Goal: Transaction & Acquisition: Purchase product/service

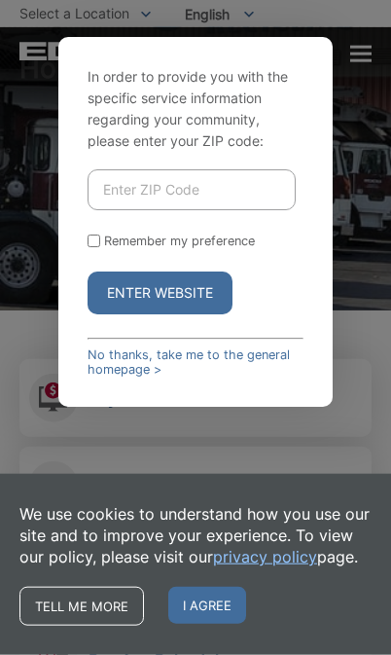
scroll to position [118, 0]
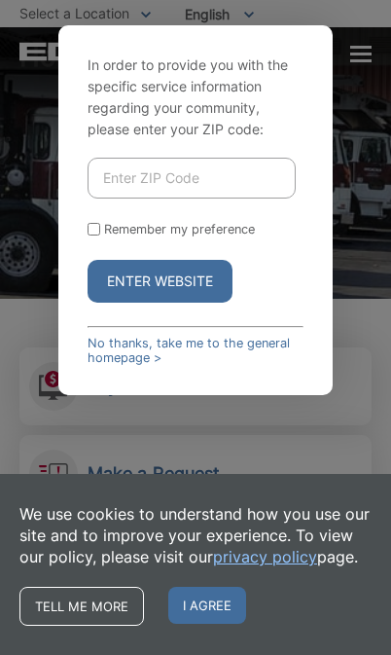
click at [143, 199] on input "Enter ZIP Code" at bounding box center [191, 178] width 207 height 41
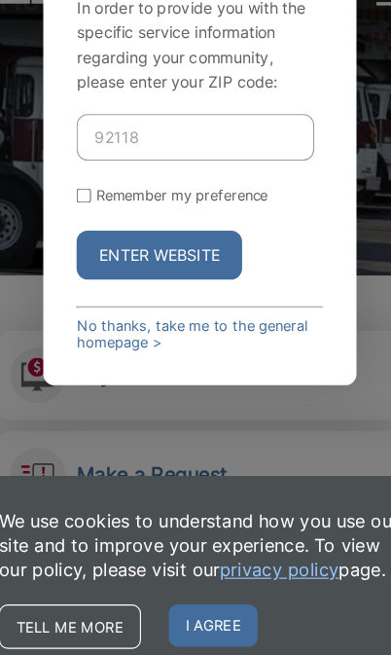
type input "92118"
click at [88, 238] on form "92118 Remember my preference Enter Website" at bounding box center [195, 230] width 215 height 145
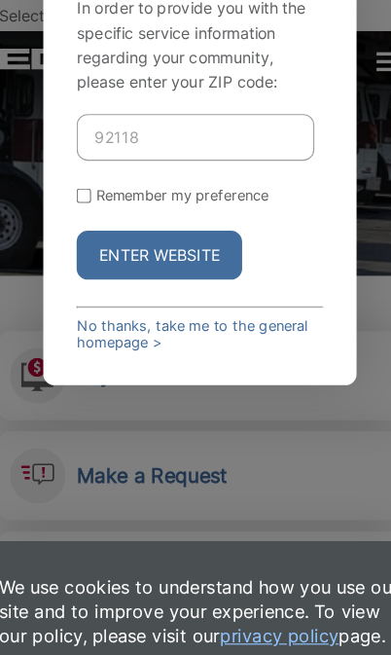
click at [186, 245] on button "Enter Website" at bounding box center [160, 224] width 145 height 43
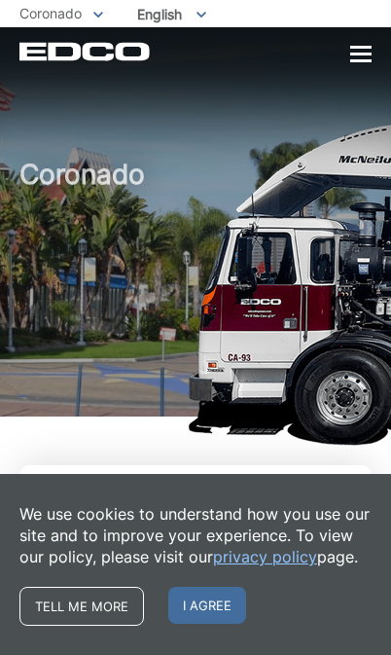
click at [206, 605] on span "I agree" at bounding box center [207, 605] width 78 height 37
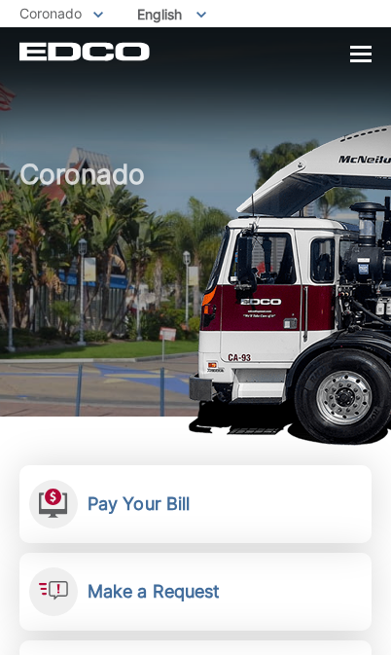
click at [296, 516] on link "Pay Your Bill View, pay, and manage your bill online." at bounding box center [195, 504] width 352 height 78
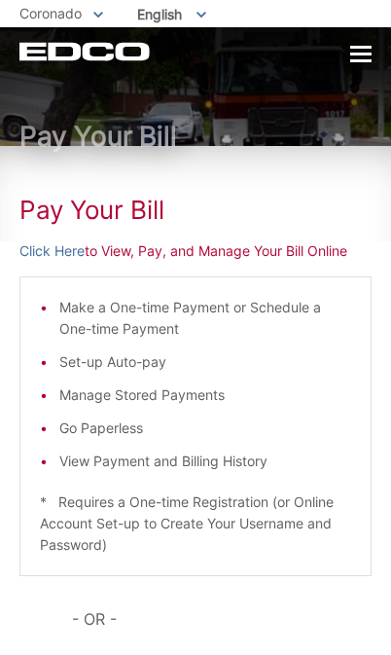
click at [65, 254] on link "Click Here" at bounding box center [51, 251] width 65 height 21
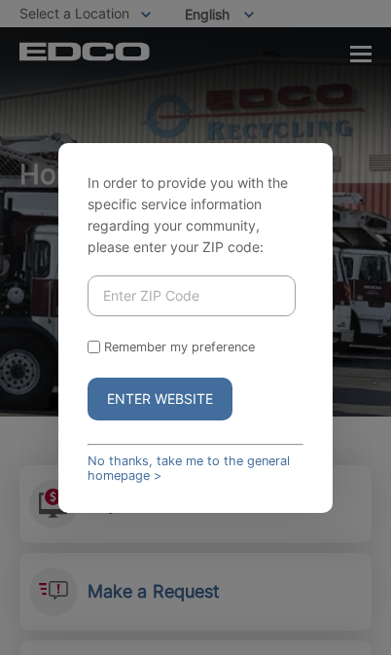
click at [182, 483] on link "No thanks, take me to the general homepage >" at bounding box center [195, 468] width 215 height 29
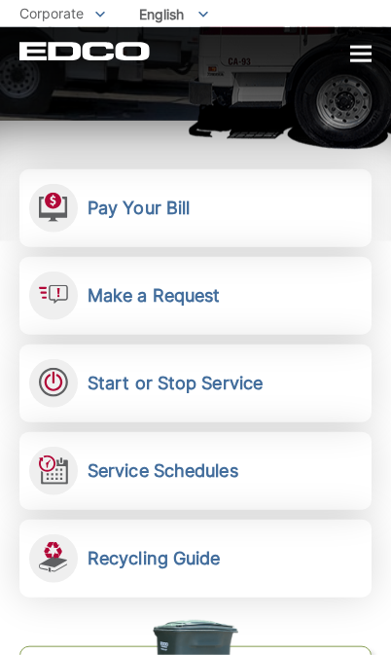
scroll to position [298, 0]
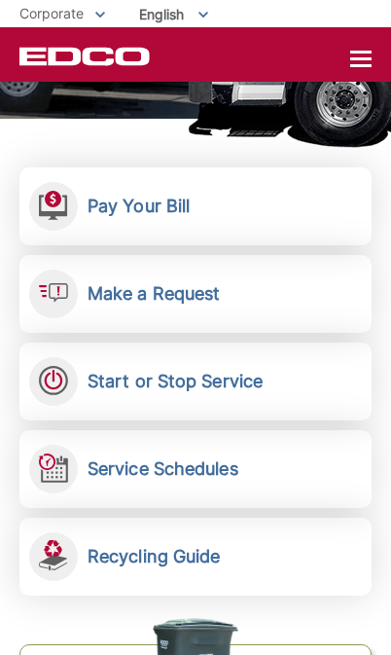
click at [267, 213] on link "Pay Your Bill View, pay, and manage your bill online." at bounding box center [195, 206] width 352 height 78
